Goal: Transaction & Acquisition: Purchase product/service

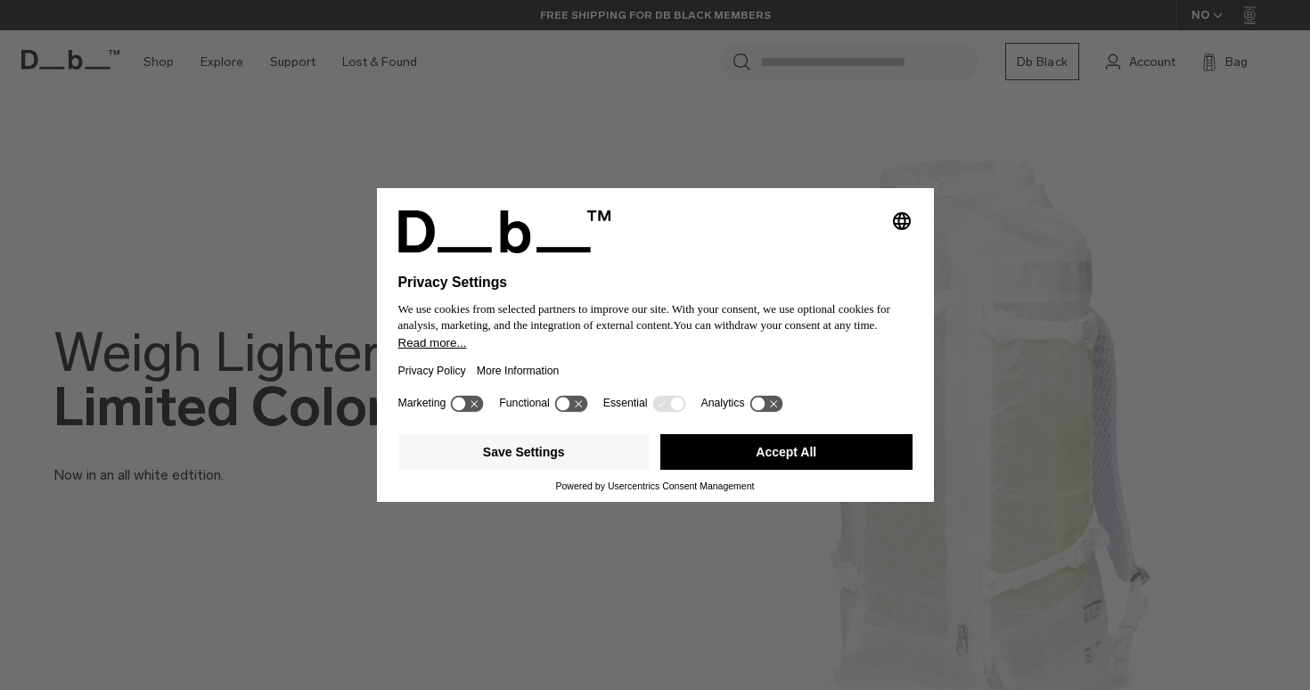
click at [795, 448] on button "Accept All" at bounding box center [787, 452] width 252 height 36
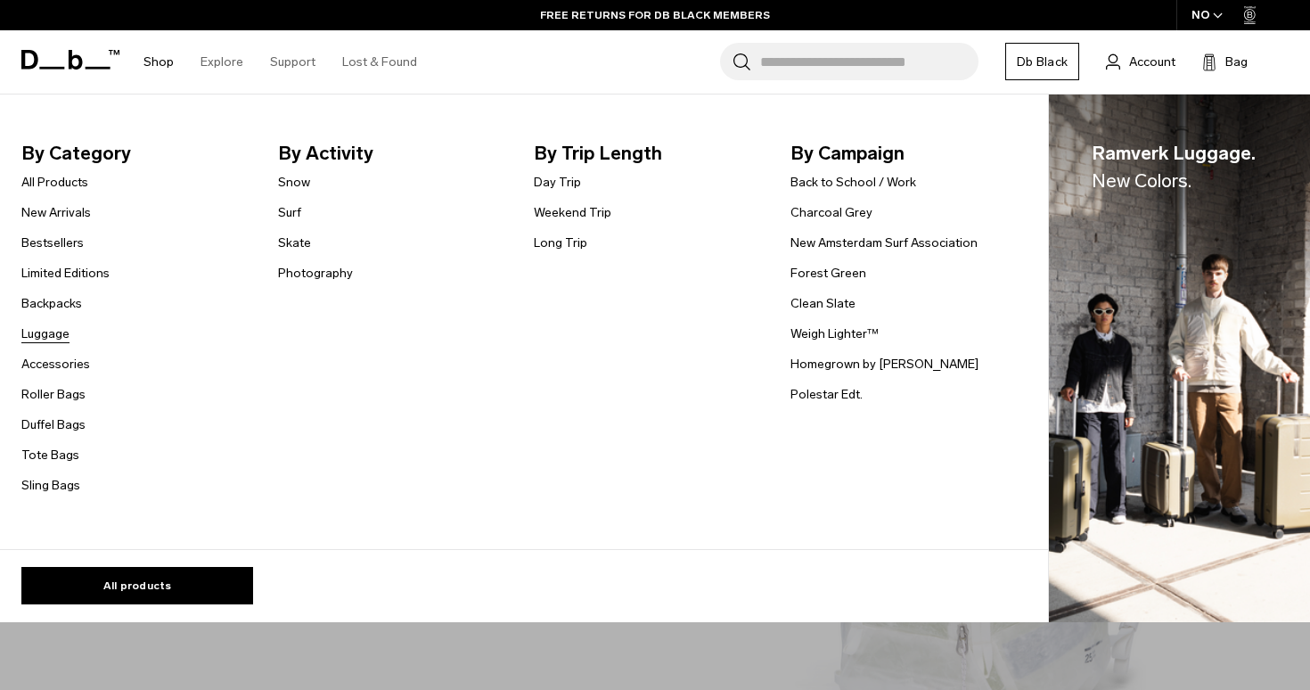
click at [49, 336] on link "Luggage" at bounding box center [45, 333] width 48 height 19
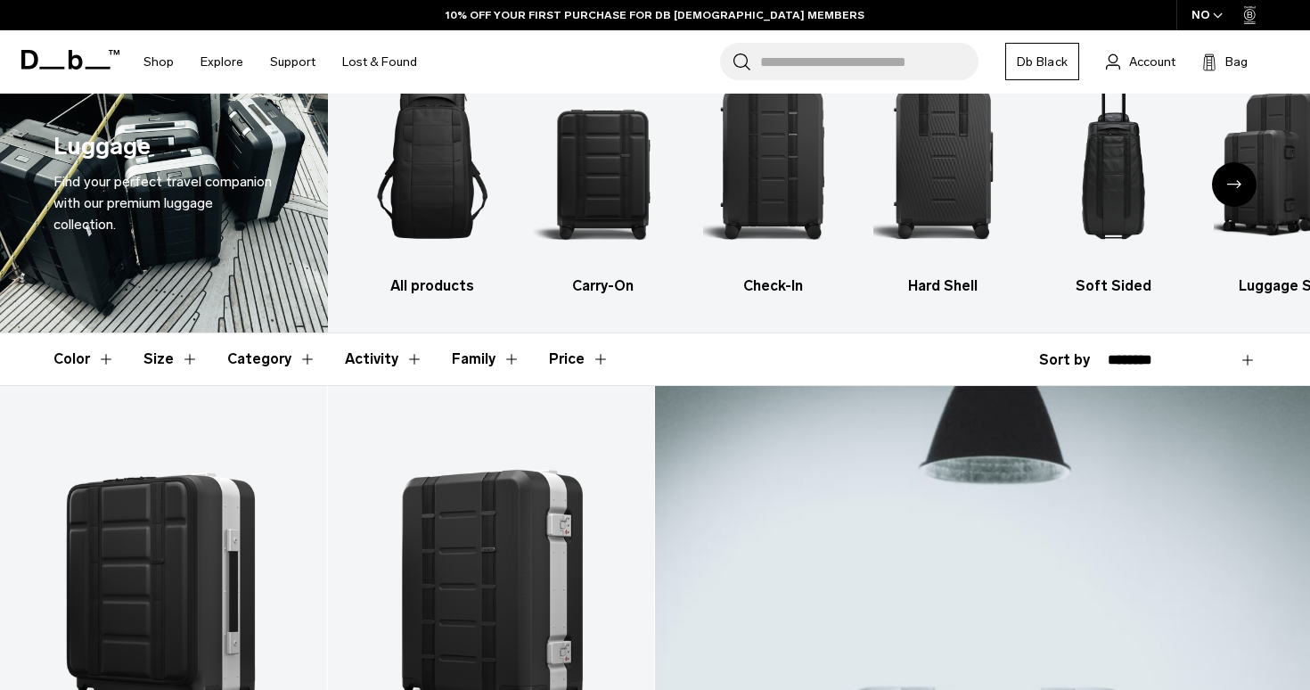
scroll to position [62, 0]
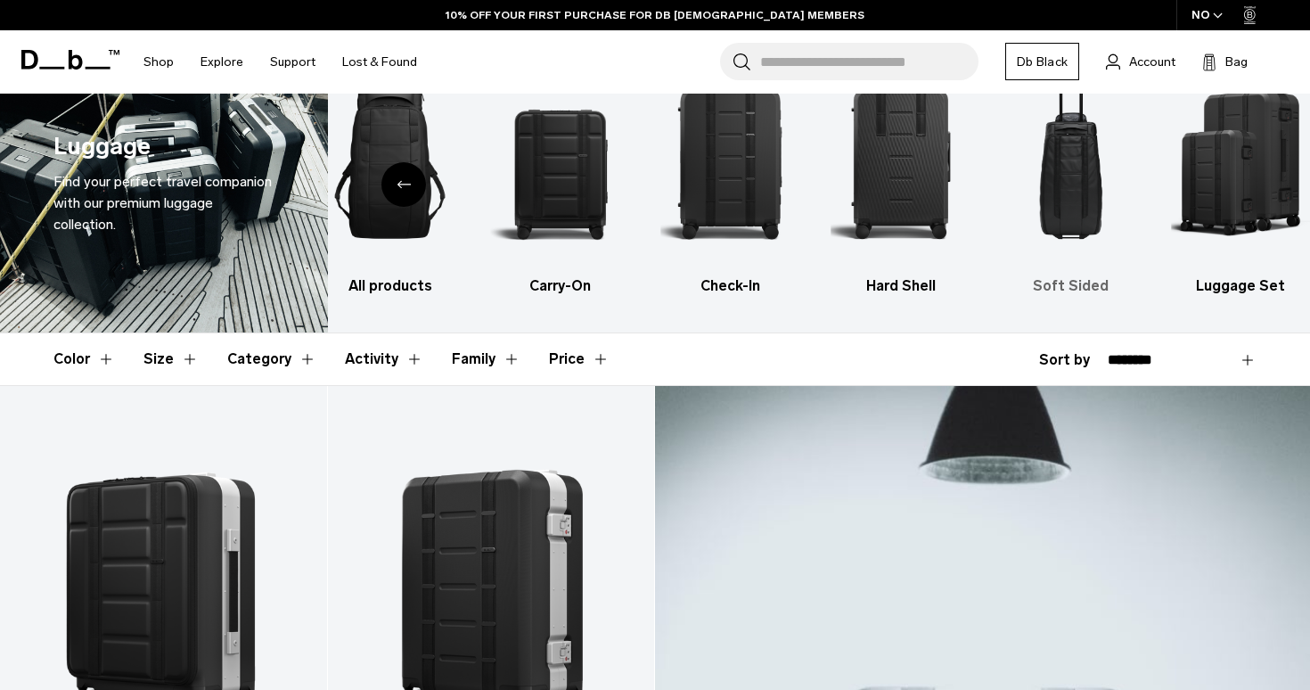
click at [1074, 190] on img "5 / 6" at bounding box center [1071, 162] width 139 height 209
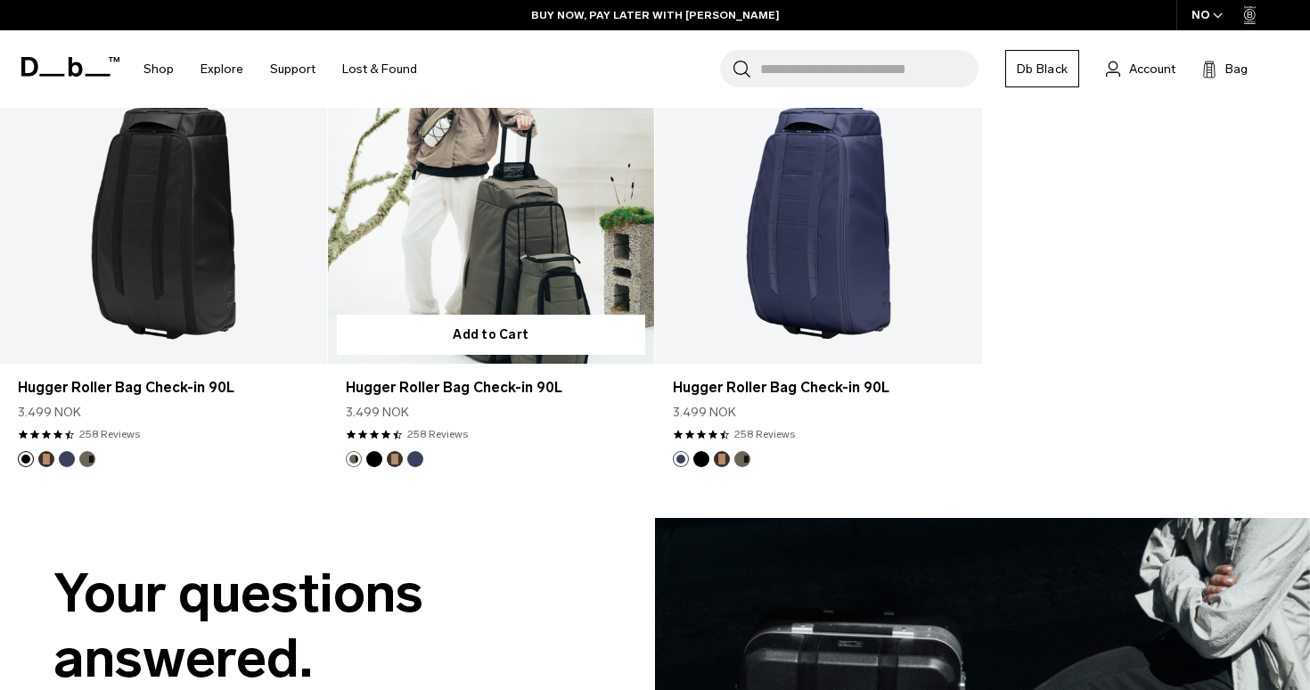
scroll to position [1455, 0]
